Goal: Transaction & Acquisition: Purchase product/service

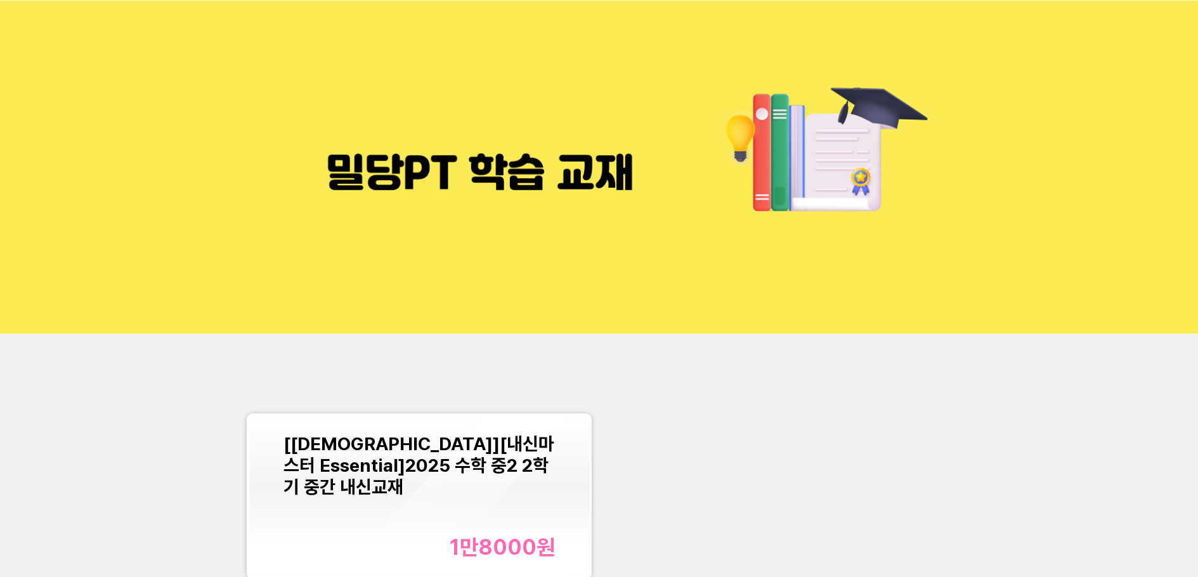
click at [464, 522] on div "[교재][내신마스터 Essential]2025 수학 중2 2학기 중간 내신교재 1만8000 원" at bounding box center [419, 496] width 272 height 127
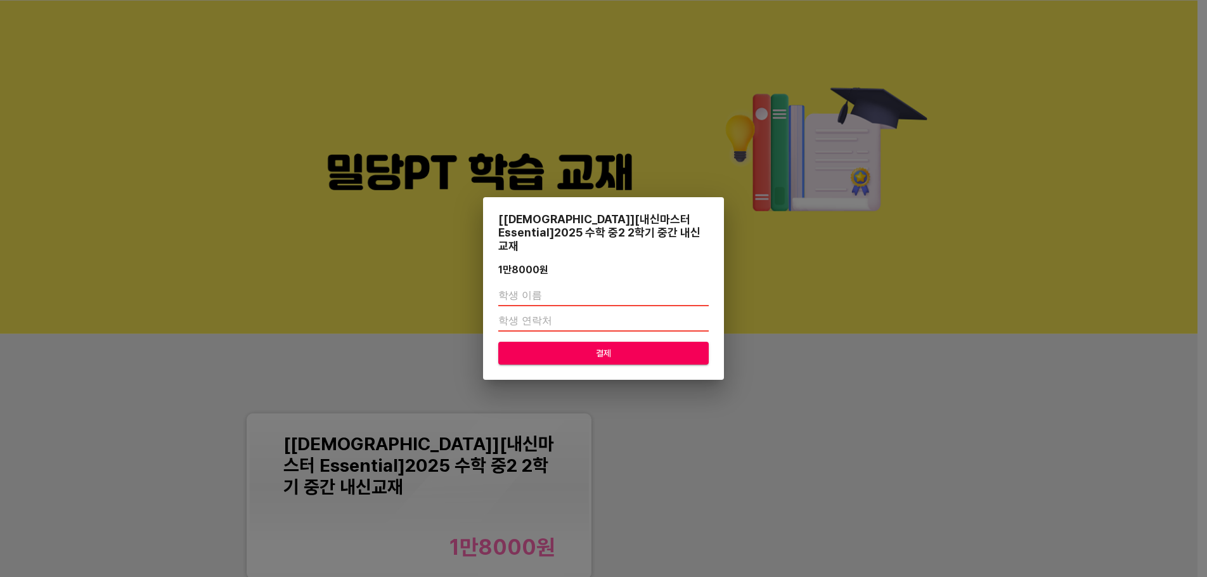
click at [544, 289] on input "text" at bounding box center [603, 296] width 210 height 20
click at [549, 288] on input "text" at bounding box center [603, 296] width 210 height 20
type input "[PERSON_NAME]"
click at [548, 320] on input "number" at bounding box center [603, 321] width 210 height 20
type input "01050809548"
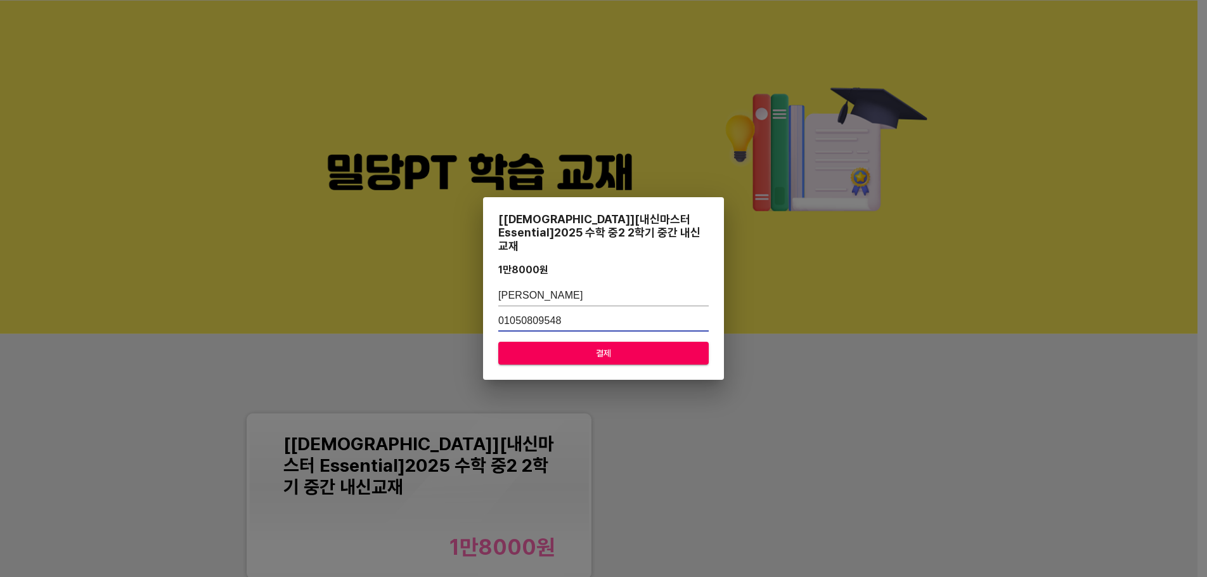
click at [644, 347] on span "결제" at bounding box center [603, 354] width 190 height 16
